Goal: Find specific page/section: Find specific page/section

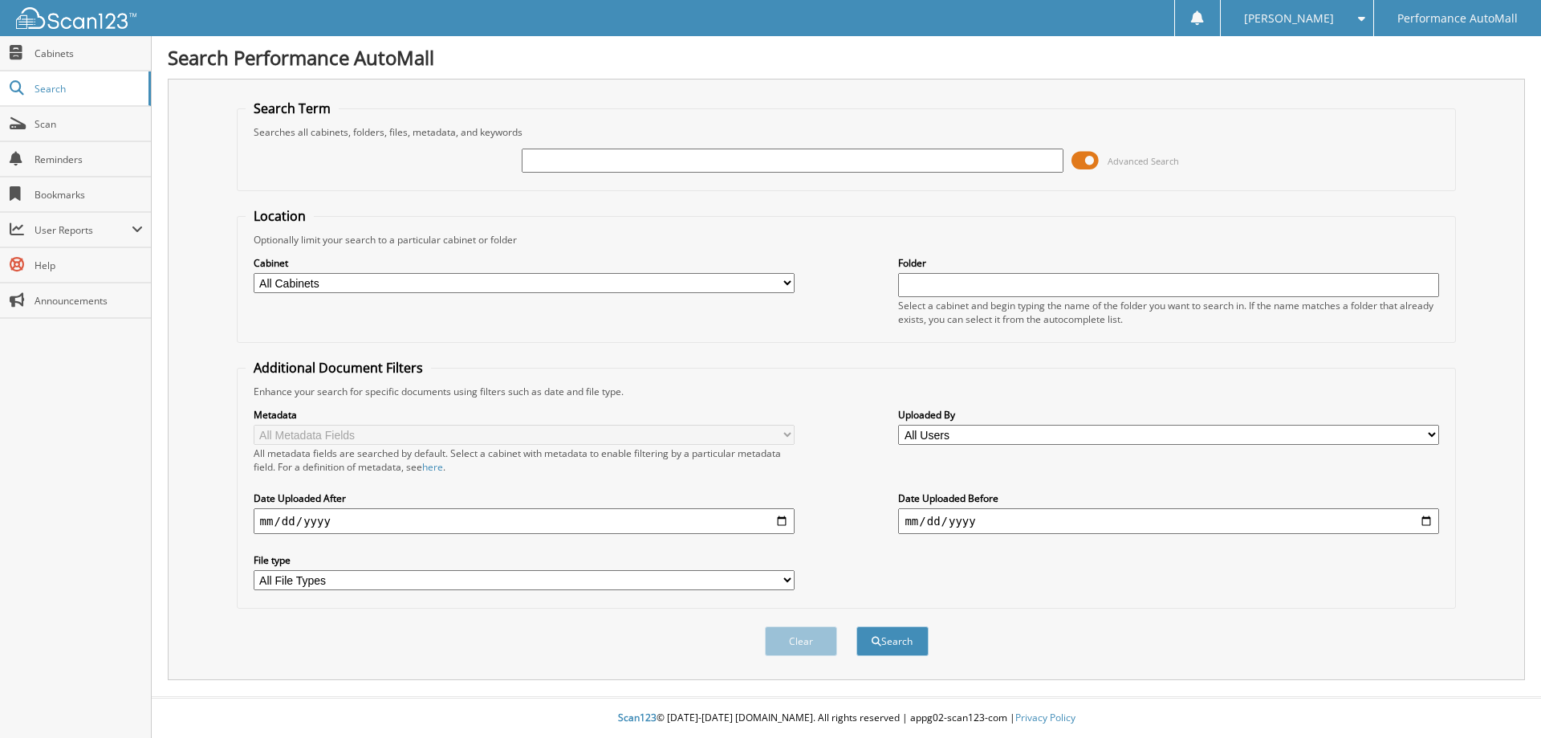
click at [833, 158] on input "text" at bounding box center [792, 161] width 541 height 24
paste input "FU847269"
type input "FU847269"
click at [857, 626] on button "Search" at bounding box center [893, 641] width 72 height 30
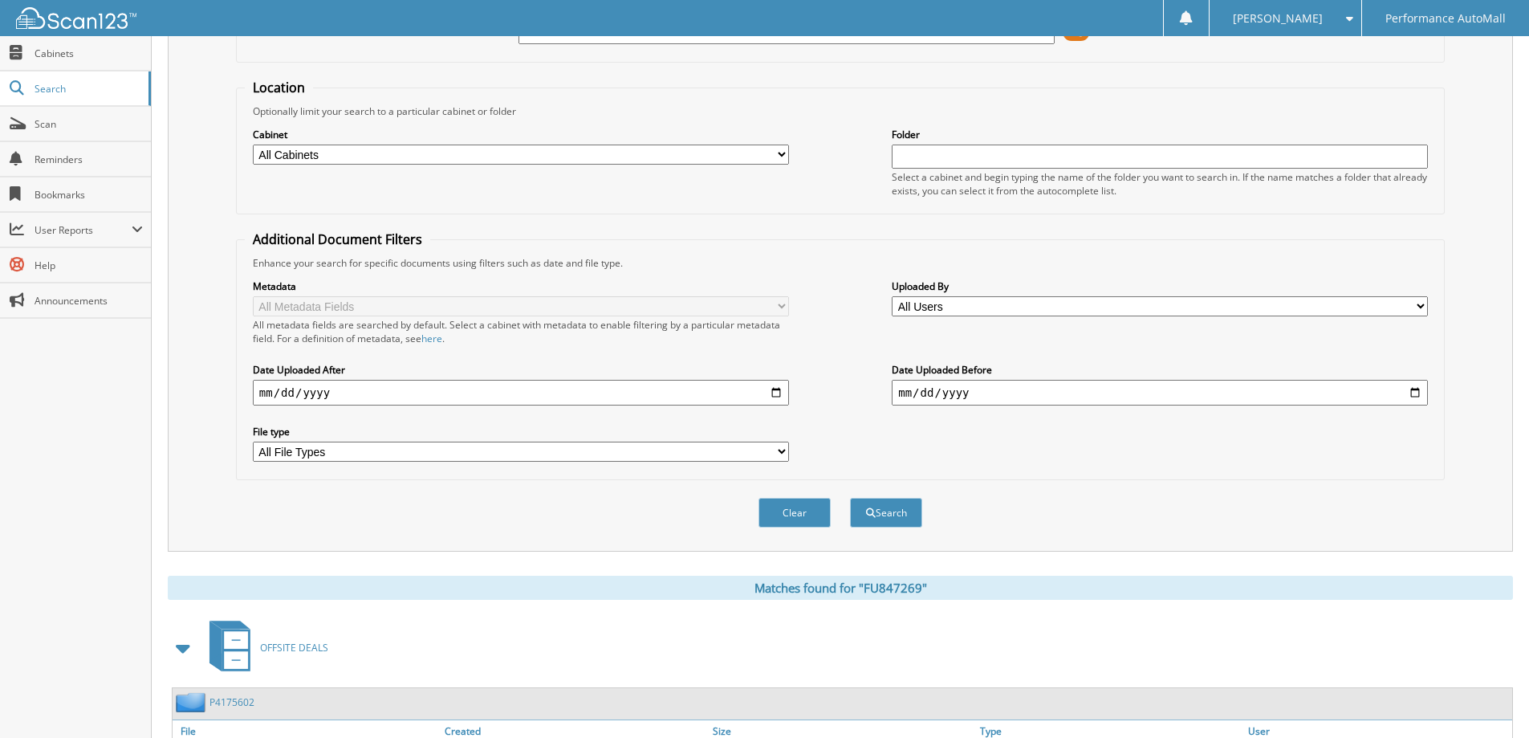
scroll to position [249, 0]
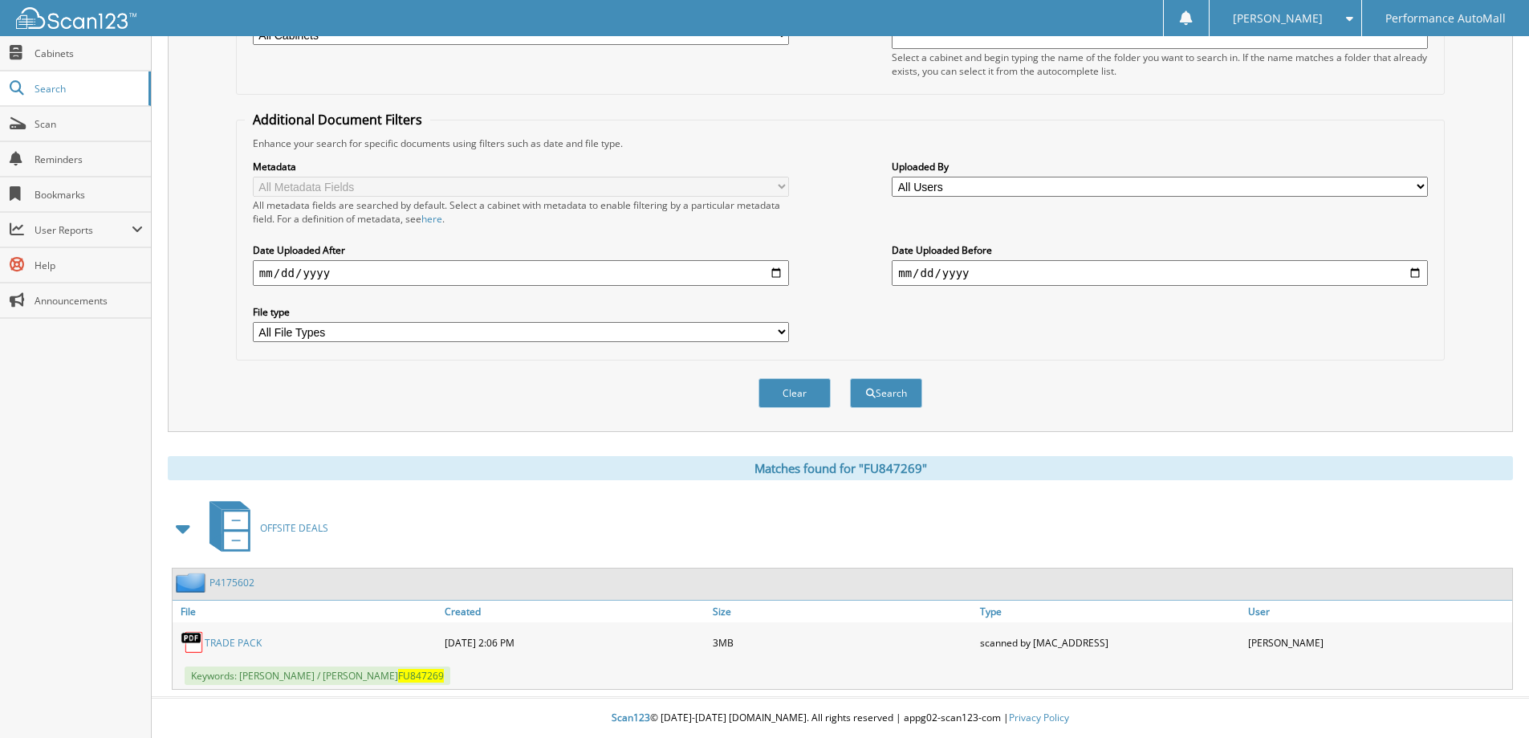
click at [241, 575] on div "P4175602" at bounding box center [214, 582] width 82 height 20
click at [242, 577] on link "P4175602" at bounding box center [232, 583] width 45 height 14
